Goal: Contribute content

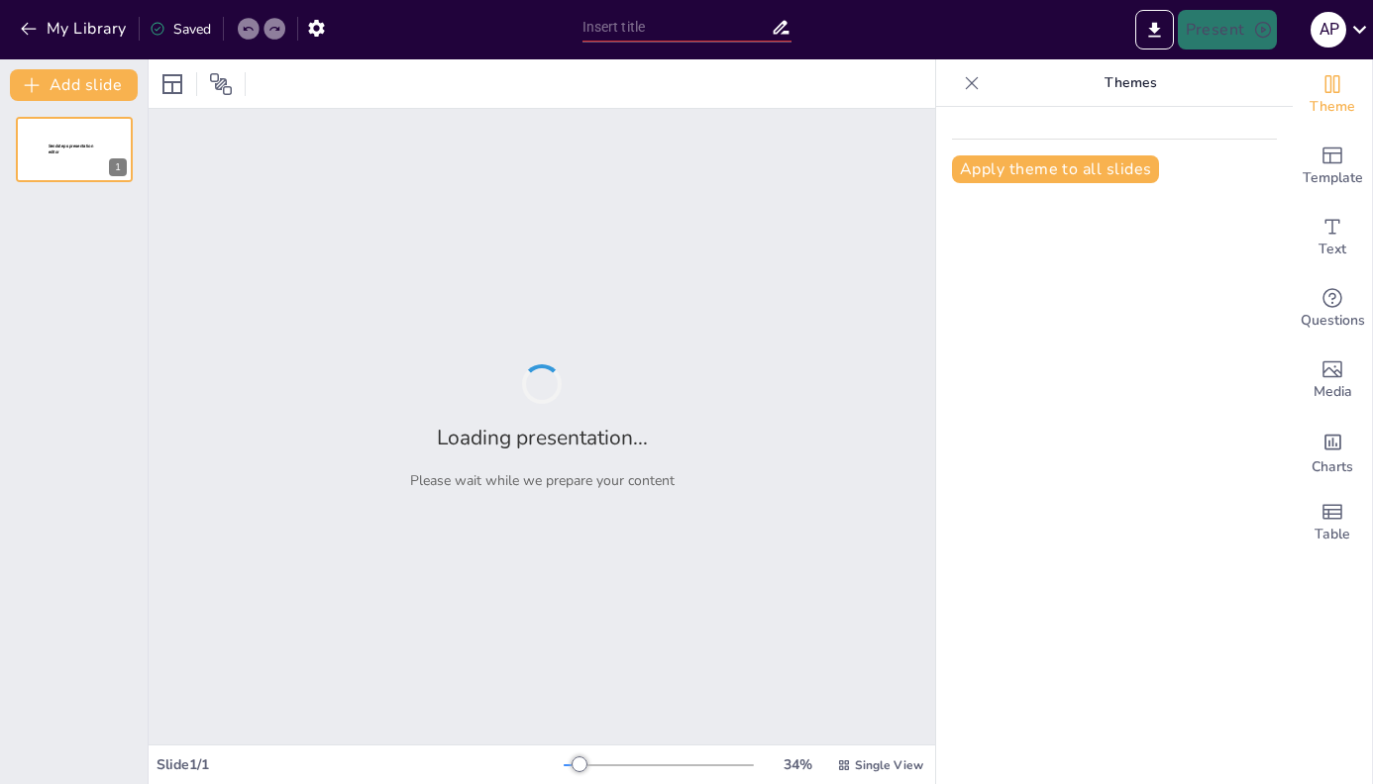
type input "[PERSON_NAME] JURIDICO DE LAS RELACIONES LABORALES EN [GEOGRAPHIC_DATA]"
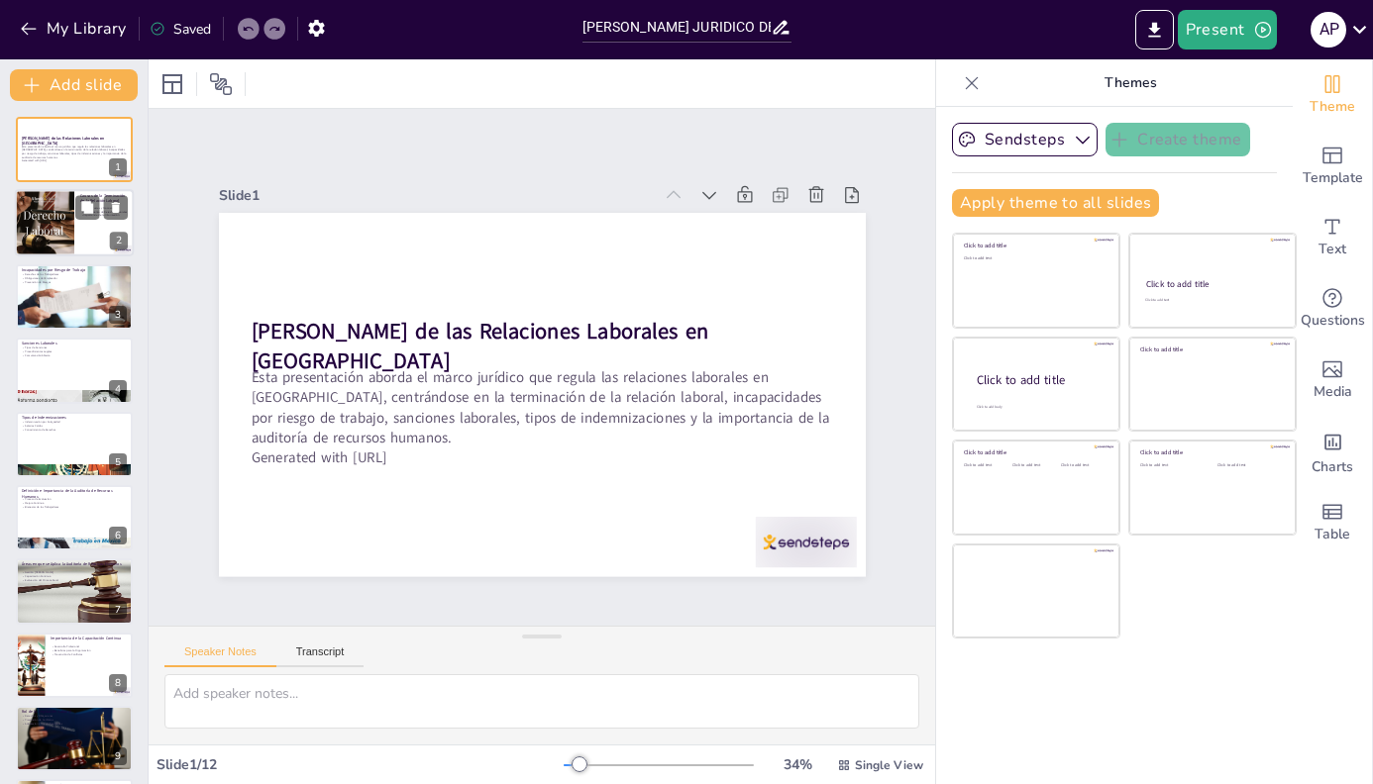
click at [74, 221] on div at bounding box center [74, 223] width 119 height 67
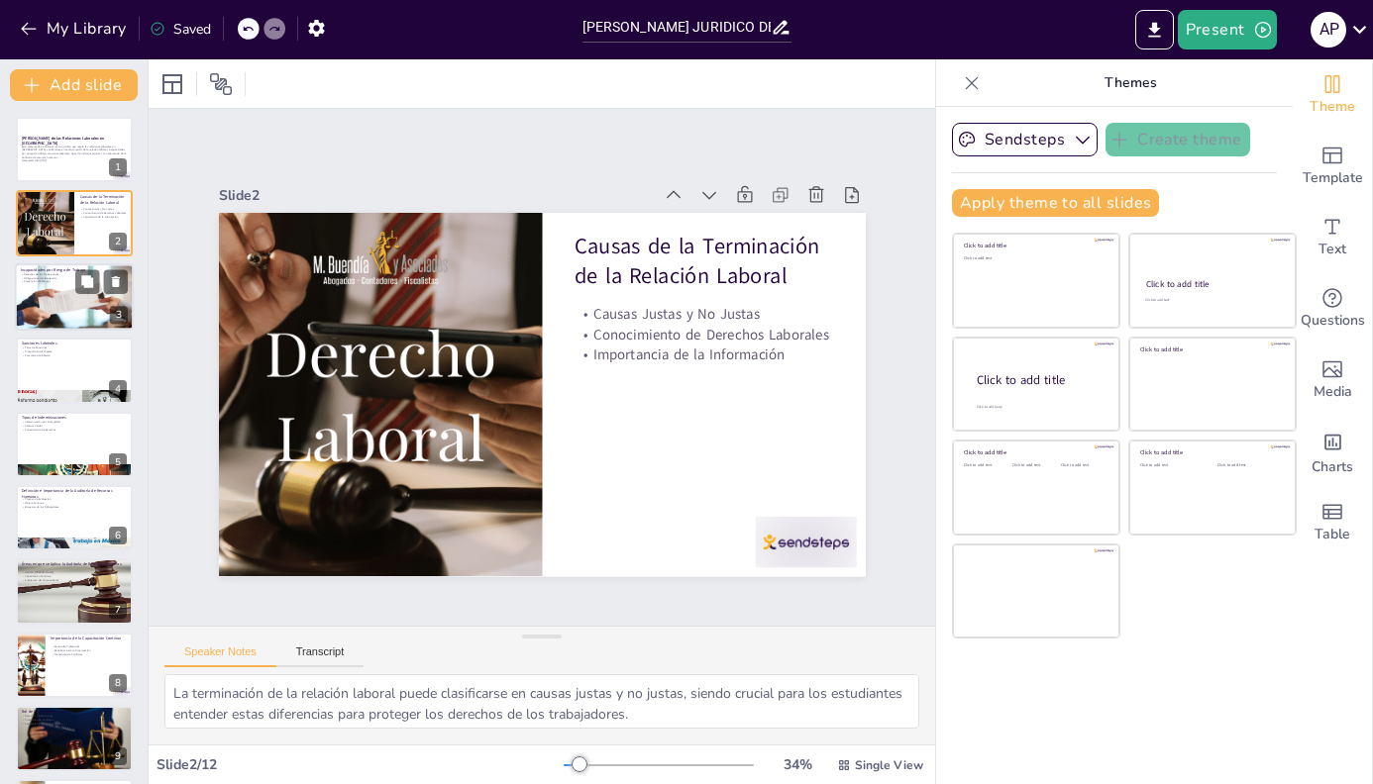
click at [72, 293] on div at bounding box center [74, 297] width 119 height 84
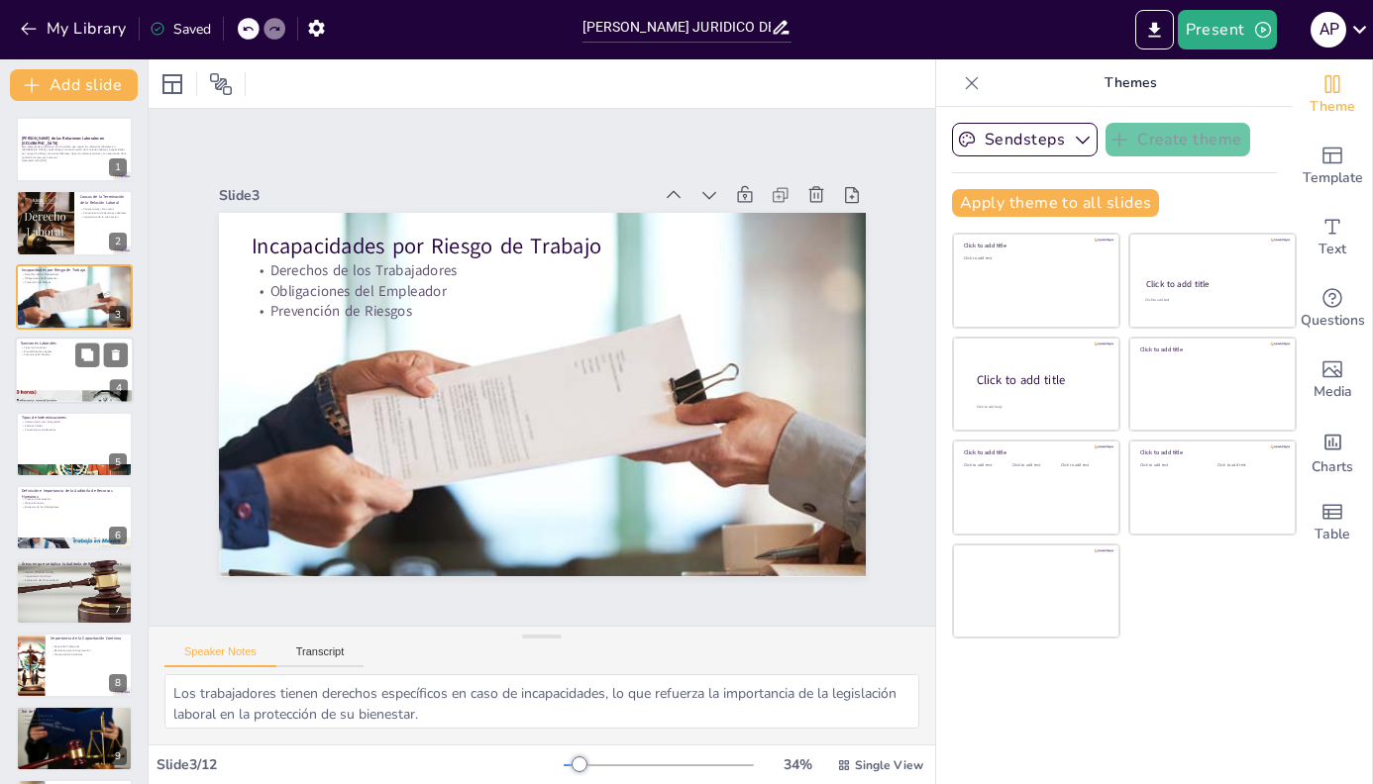
click at [70, 371] on div at bounding box center [74, 370] width 119 height 67
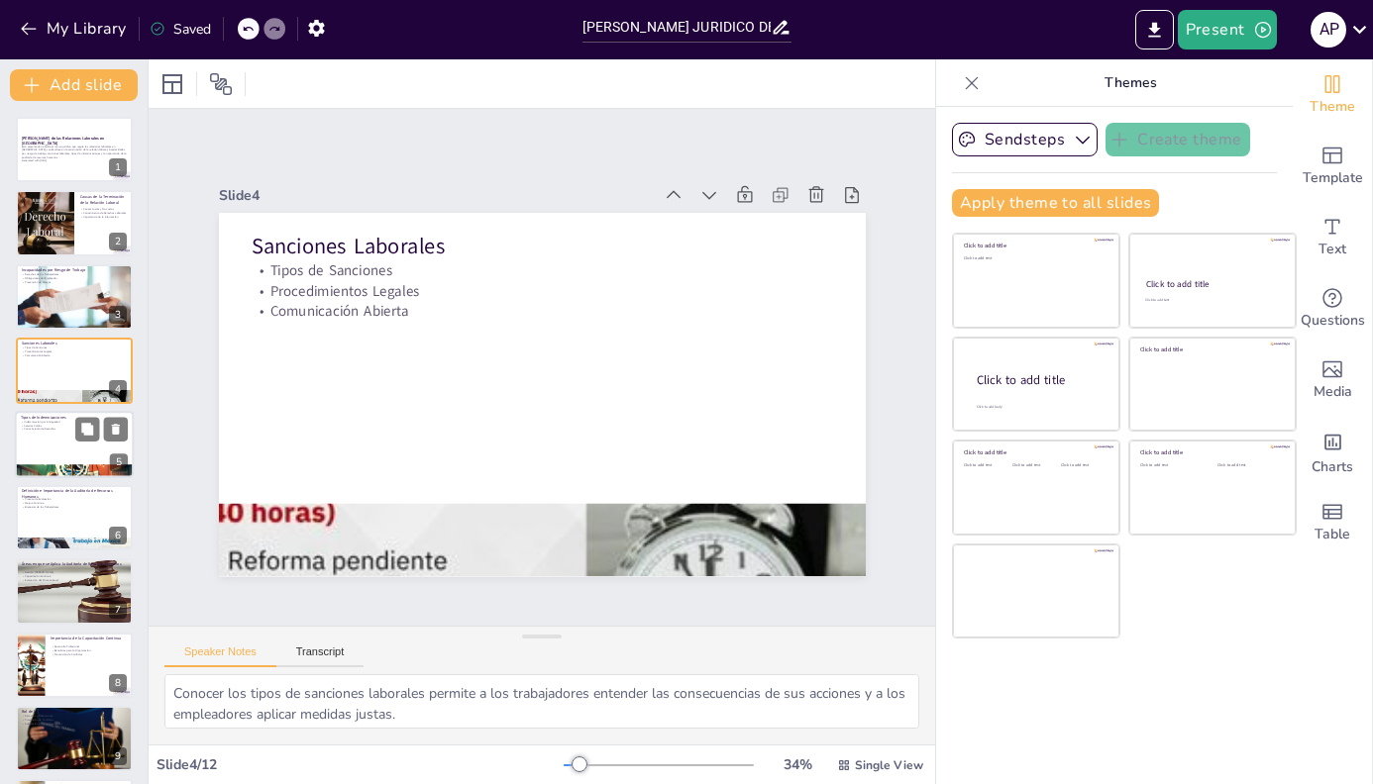
click at [55, 427] on p "Conocimiento de Derechos" at bounding box center [74, 429] width 107 height 4
type textarea "La indemnización por antigüedad es un derecho que protege a los trabajadores y …"
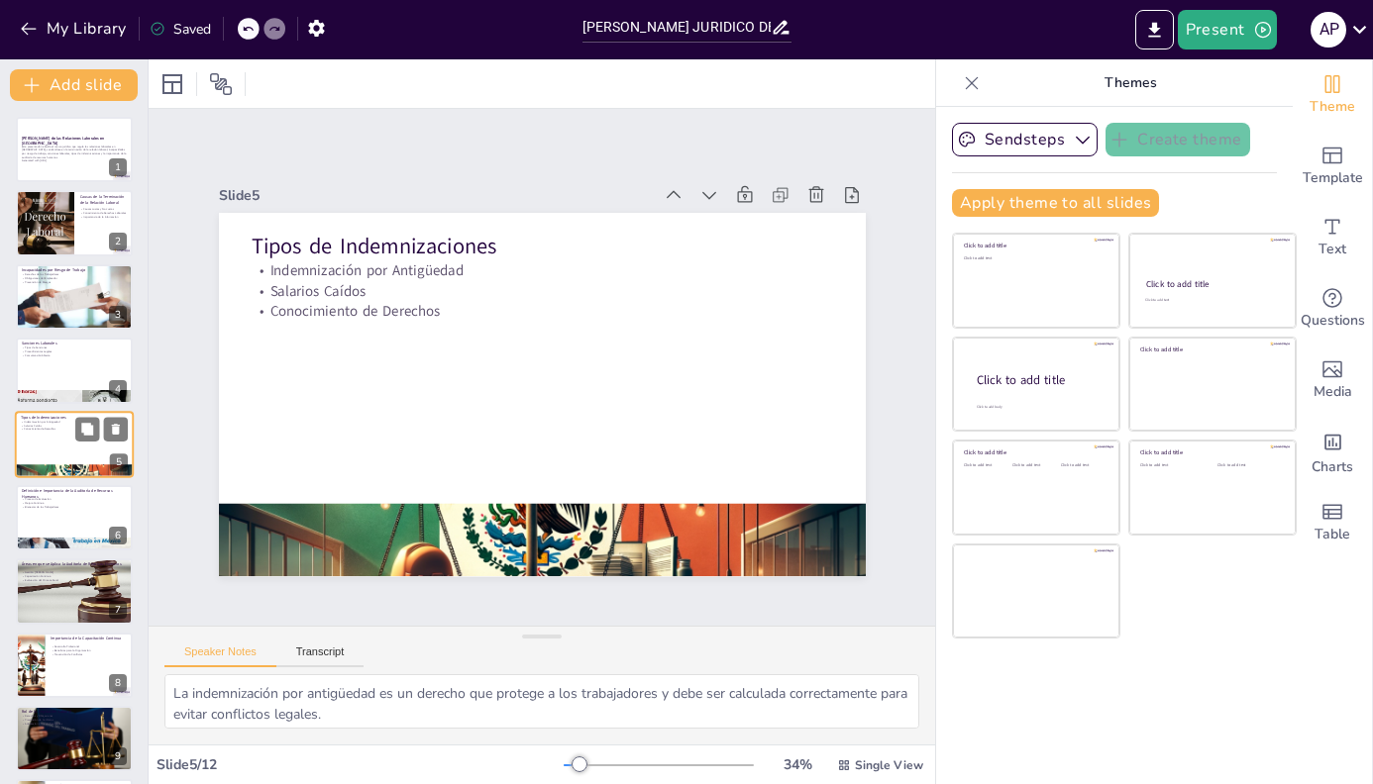
scroll to position [1, 0]
click at [663, 33] on input "[PERSON_NAME] JURIDICO DE LAS RELACIONES LABORALES EN [GEOGRAPHIC_DATA]" at bounding box center [676, 27] width 188 height 29
click at [580, 28] on div "[PERSON_NAME] JURIDICO DE LAS RELACIONES LABORALES EN [GEOGRAPHIC_DATA]" at bounding box center [686, 25] width 229 height 50
click at [585, 28] on input "[PERSON_NAME] JURIDICO DE LAS RELACIONES LABORALES EN [GEOGRAPHIC_DATA]" at bounding box center [676, 27] width 188 height 29
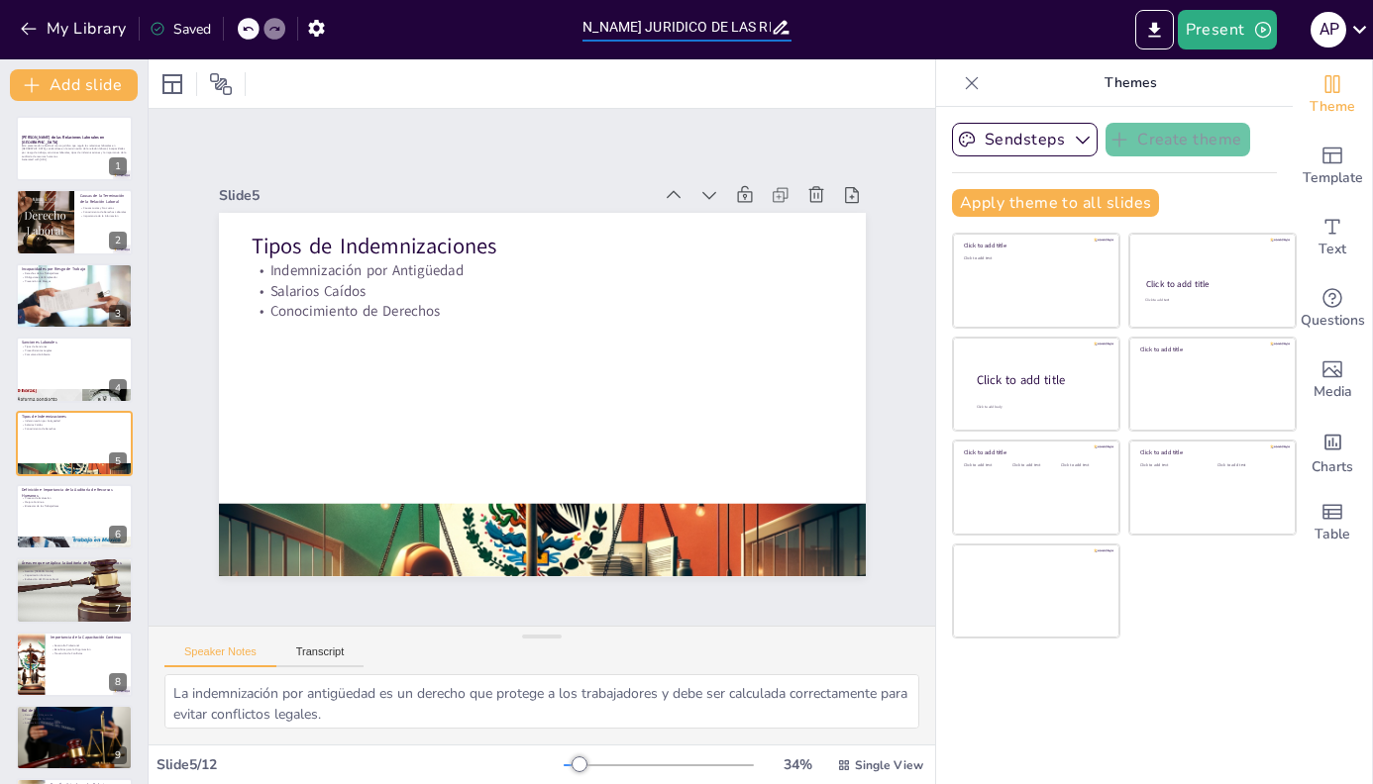
scroll to position [0, 219]
drag, startPoint x: 583, startPoint y: 27, endPoint x: 807, endPoint y: 25, distance: 223.8
click at [807, 25] on div "My Library Saved [PERSON_NAME] DE LAS RELACIONES LABORALES EN [GEOGRAPHIC_DATA]…" at bounding box center [686, 29] width 1373 height 59
click at [74, 157] on p "Esta presentación aborda el marco jurídico que regula las relaciones laborales …" at bounding box center [74, 152] width 107 height 15
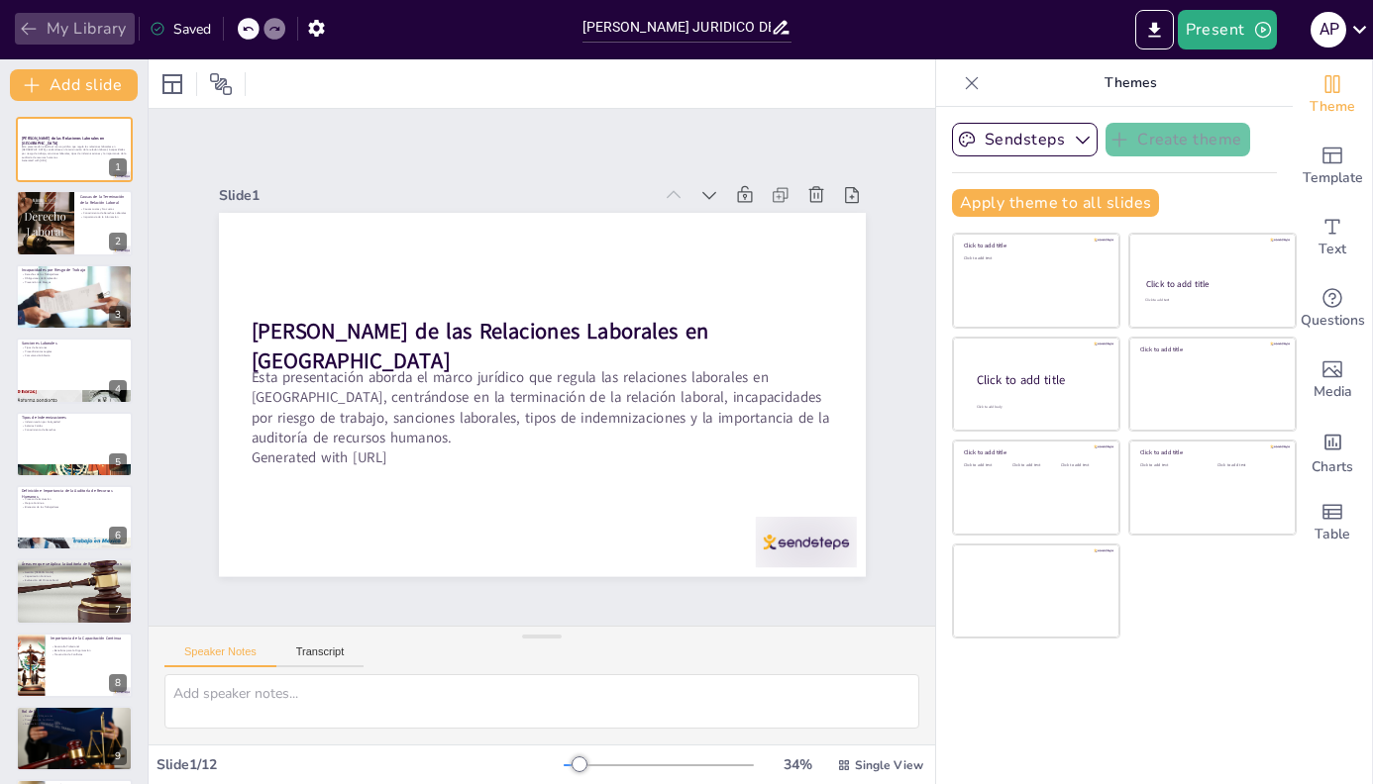
click at [37, 29] on icon "button" at bounding box center [29, 29] width 20 height 20
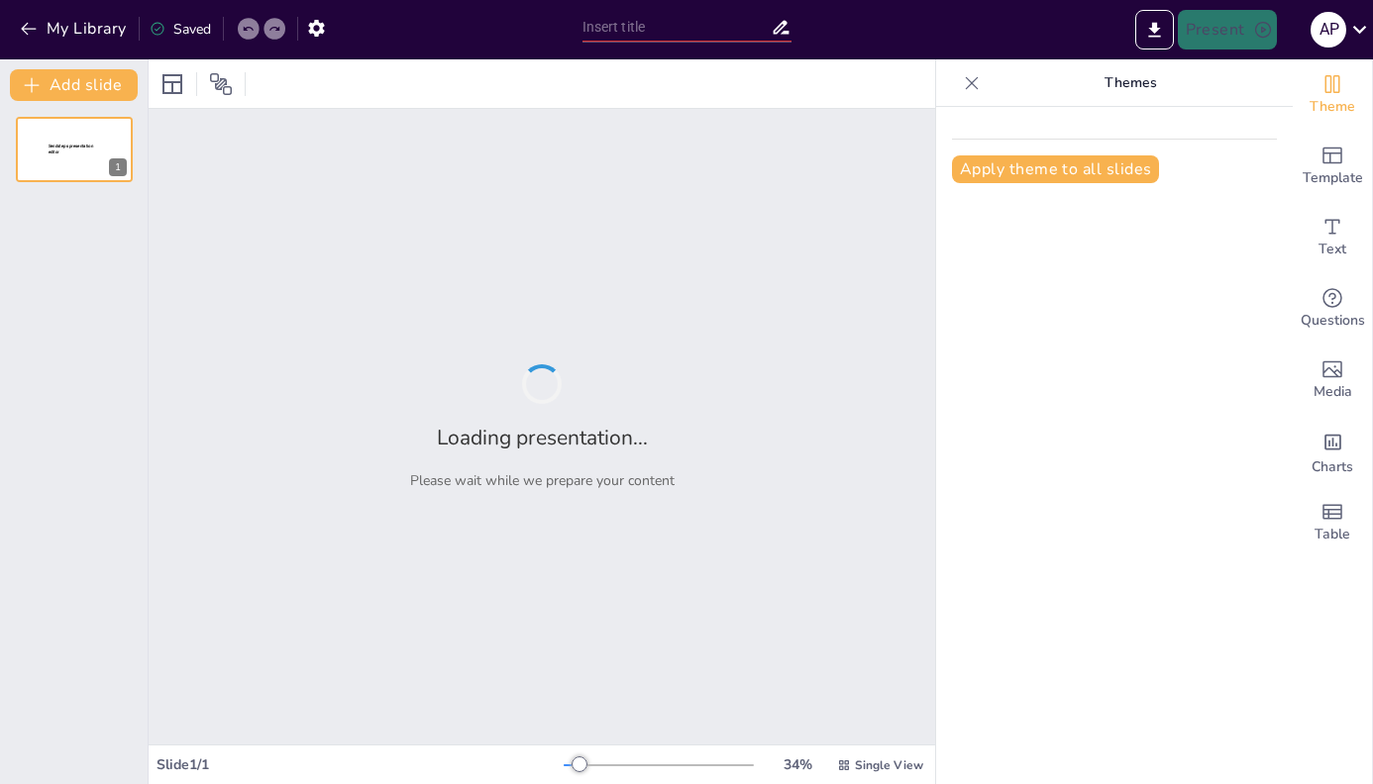
type input "New Sendsteps"
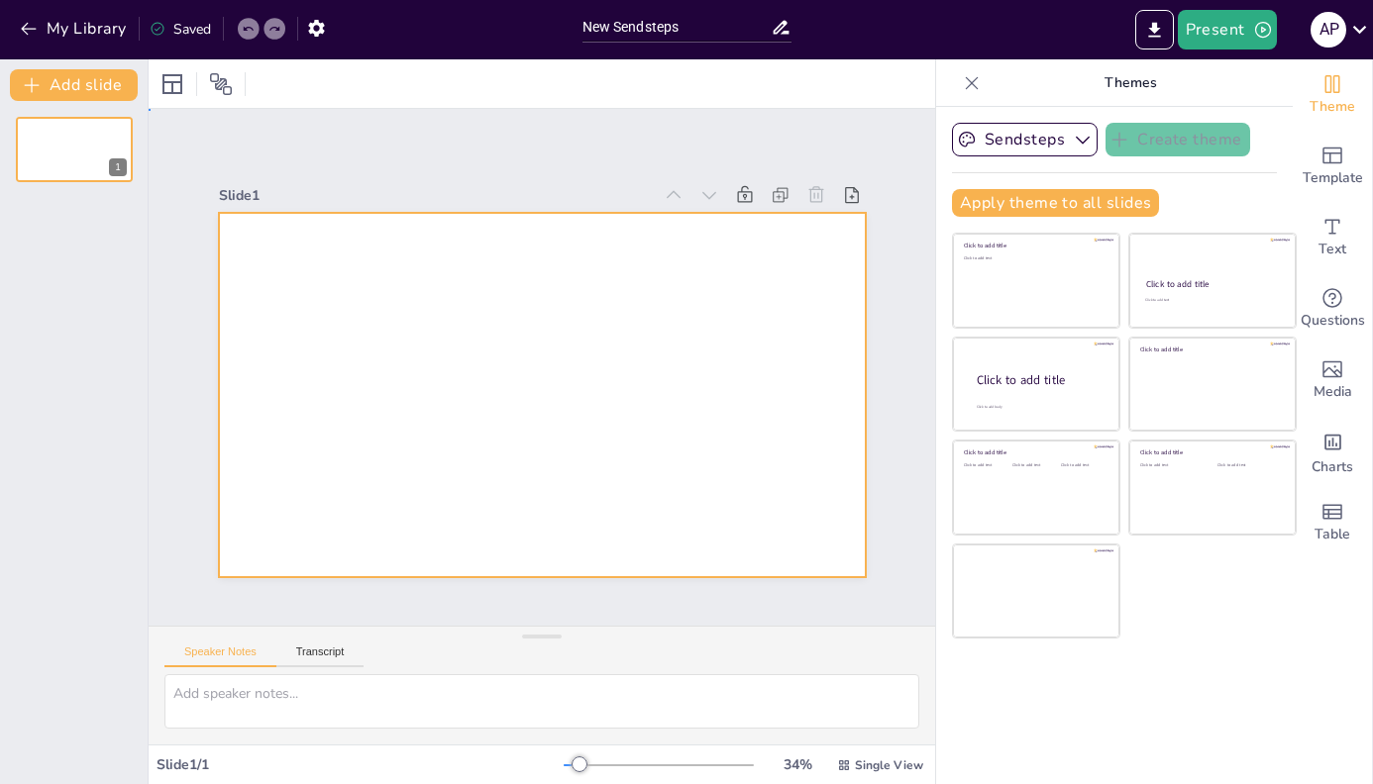
click at [634, 331] on div at bounding box center [538, 395] width 681 height 430
click at [512, 319] on div at bounding box center [538, 394] width 681 height 429
